Goal: Transaction & Acquisition: Purchase product/service

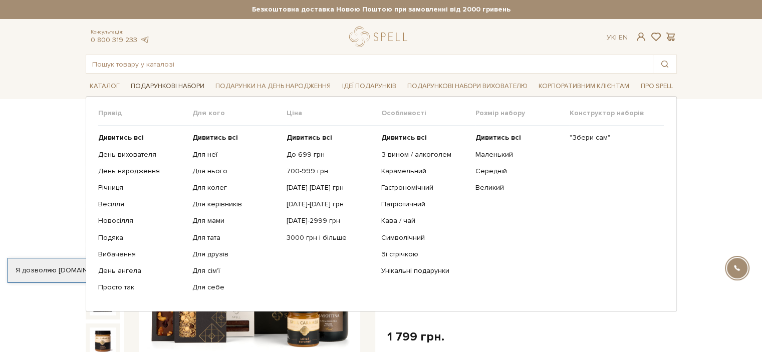
click at [171, 88] on link "Подарункові набори" at bounding box center [168, 87] width 82 height 16
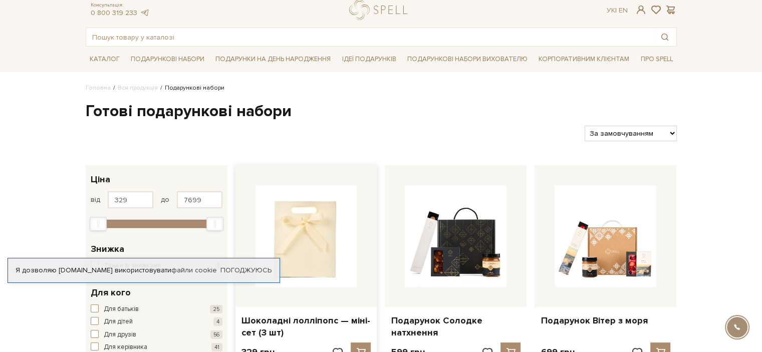
scroll to position [150, 0]
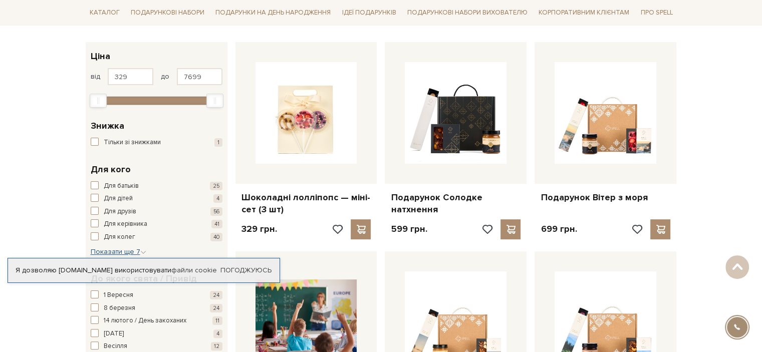
click at [124, 252] on span "Показати ще 7" at bounding box center [119, 251] width 56 height 9
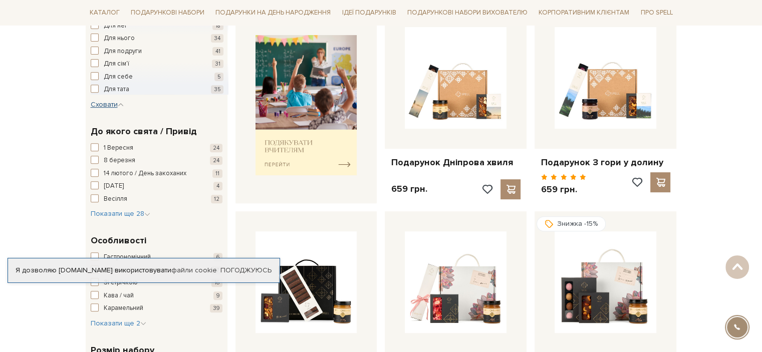
scroll to position [401, 0]
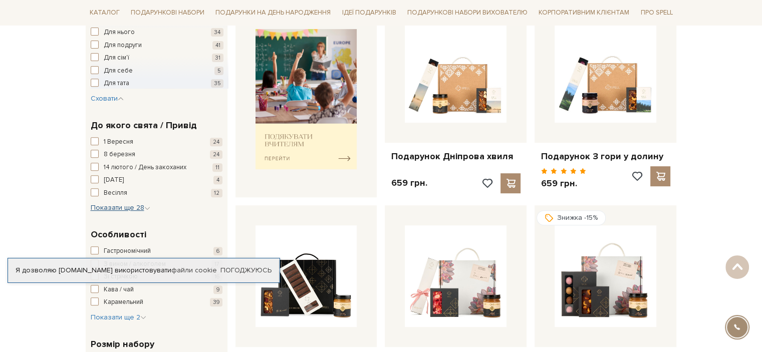
click at [134, 208] on span "Показати ще 28" at bounding box center [121, 207] width 60 height 9
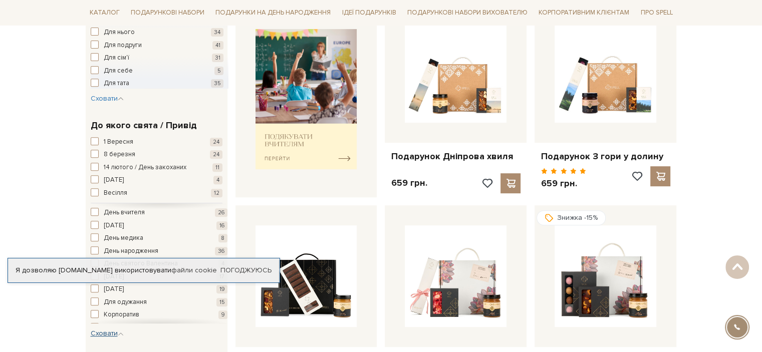
scroll to position [50, 0]
click at [126, 234] on span "День вчителя" at bounding box center [124, 237] width 41 height 10
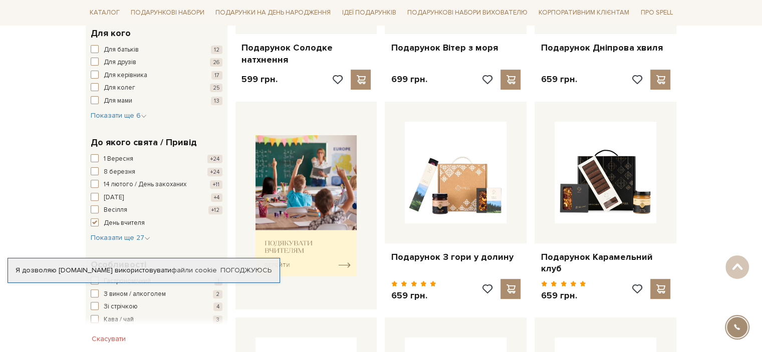
scroll to position [300, 0]
click at [314, 224] on img at bounding box center [306, 205] width 102 height 141
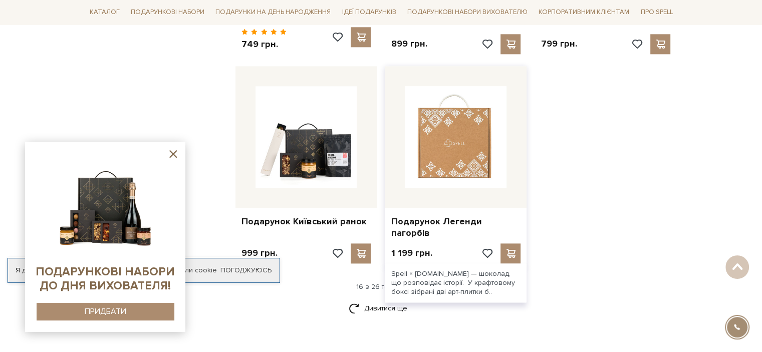
scroll to position [1202, 0]
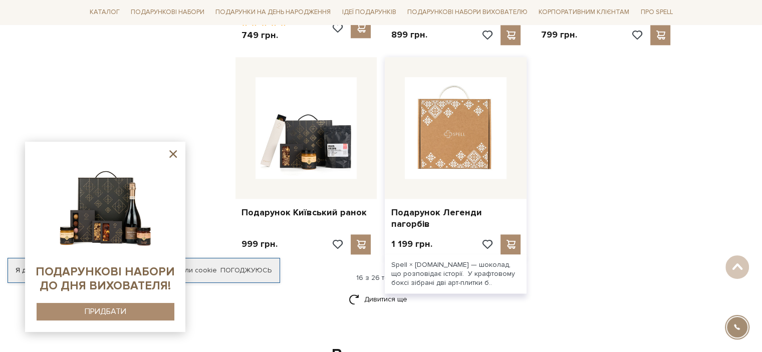
click at [457, 162] on img at bounding box center [456, 128] width 102 height 102
